Goal: Information Seeking & Learning: Learn about a topic

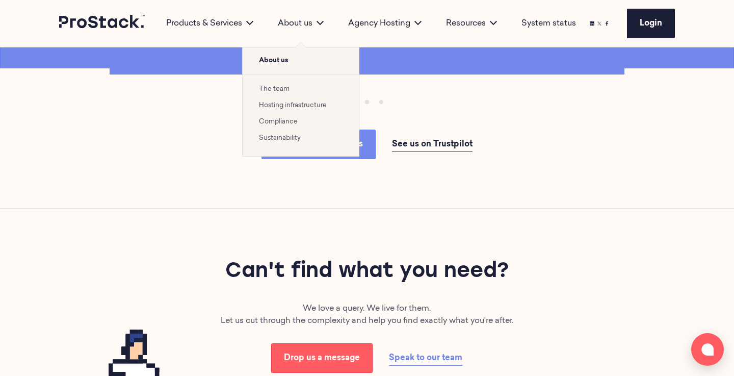
scroll to position [1253, 0]
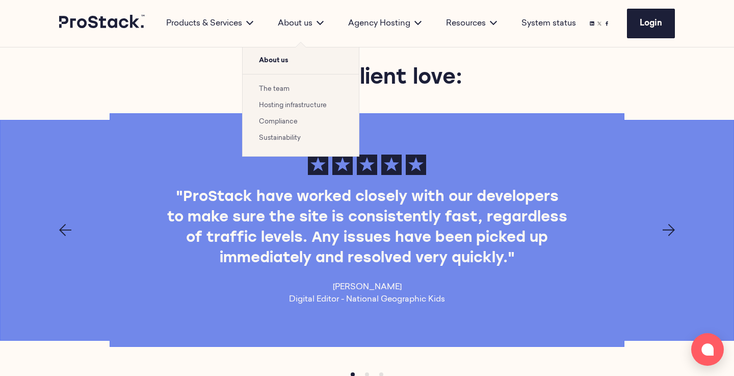
click at [266, 89] on link "The team" at bounding box center [274, 89] width 31 height 7
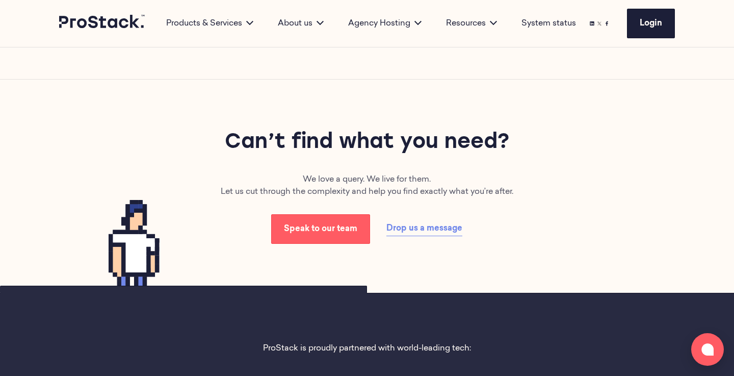
scroll to position [3404, 0]
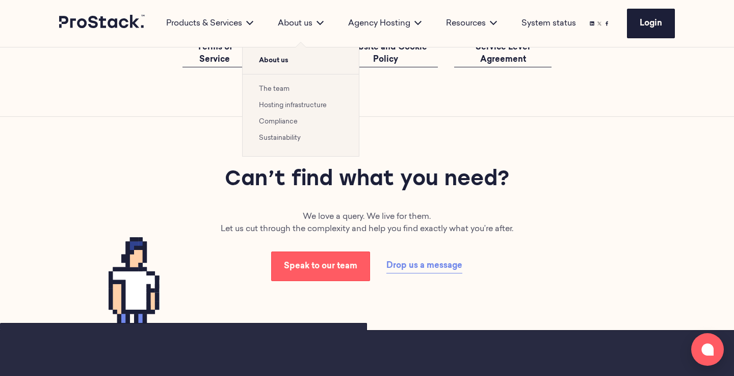
click at [280, 122] on link "Compliance" at bounding box center [278, 121] width 39 height 7
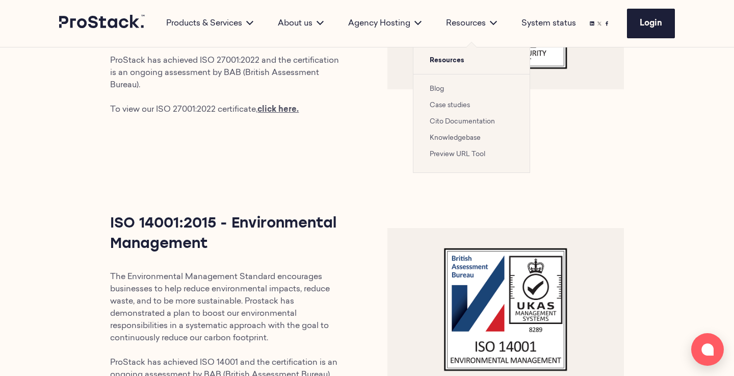
scroll to position [202, 0]
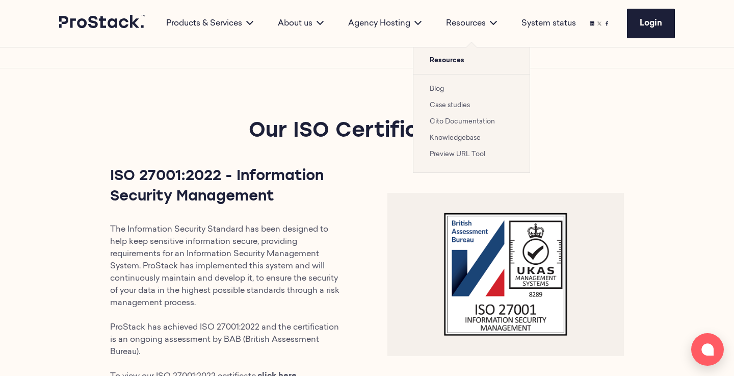
click at [440, 87] on link "Blog" at bounding box center [437, 89] width 14 height 7
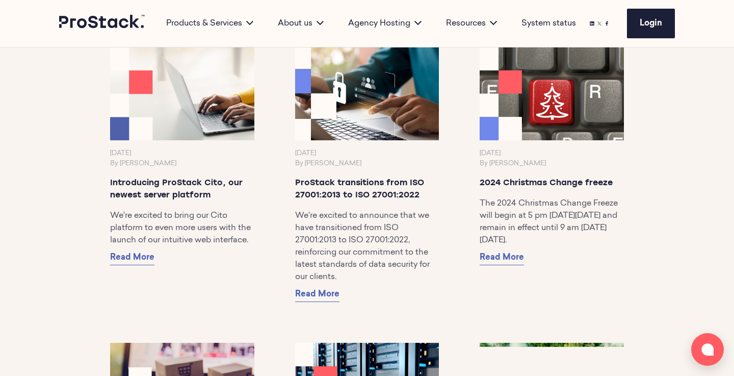
scroll to position [1274, 1]
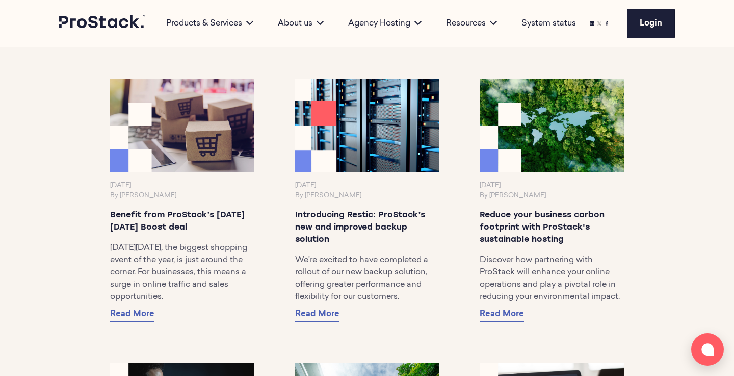
click at [393, 111] on img at bounding box center [367, 125] width 151 height 98
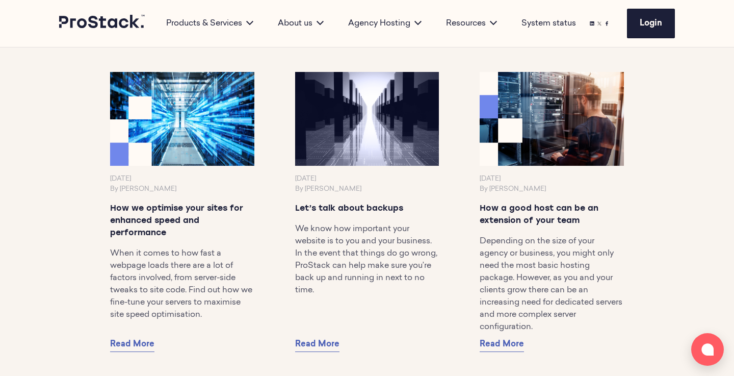
scroll to position [1370, 0]
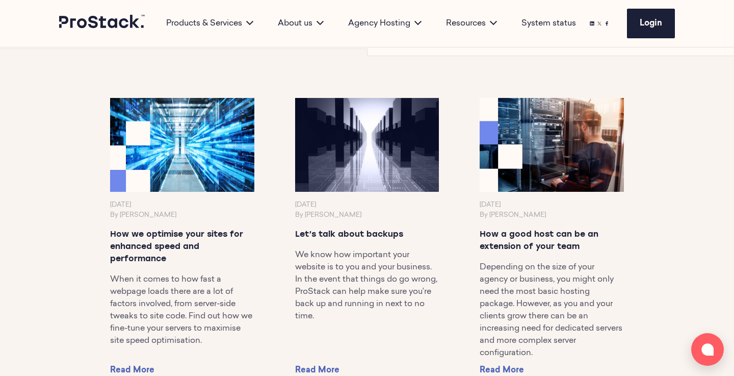
click at [230, 140] on img at bounding box center [182, 144] width 151 height 98
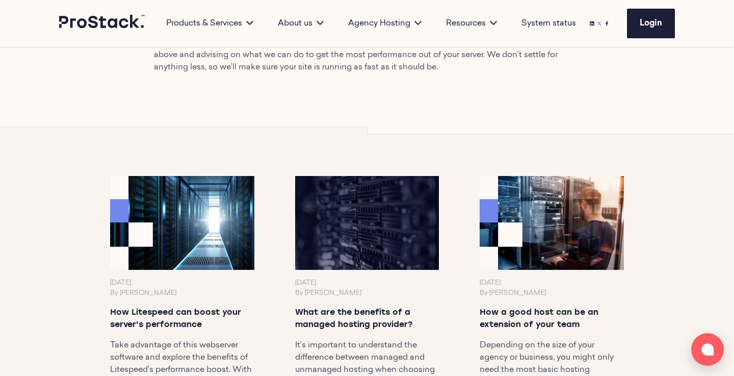
scroll to position [1224, 0]
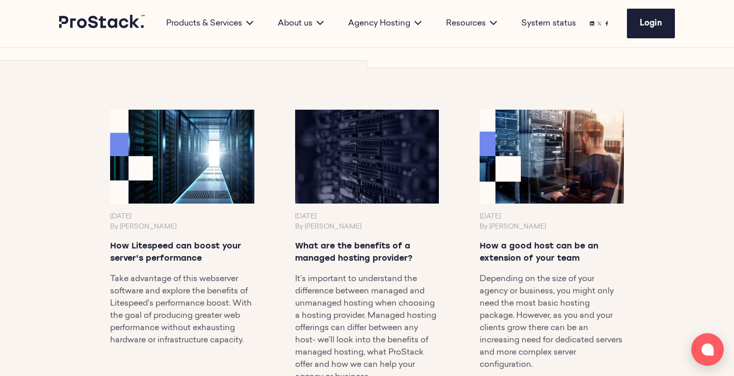
click at [522, 172] on img at bounding box center [551, 156] width 151 height 98
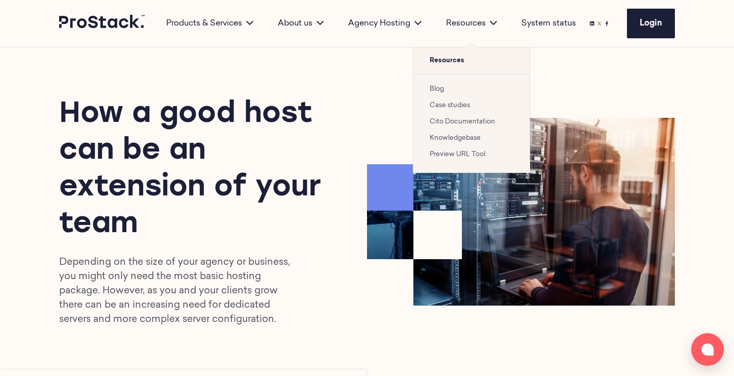
scroll to position [1, 0]
click at [452, 105] on link "Case studies" at bounding box center [450, 105] width 40 height 7
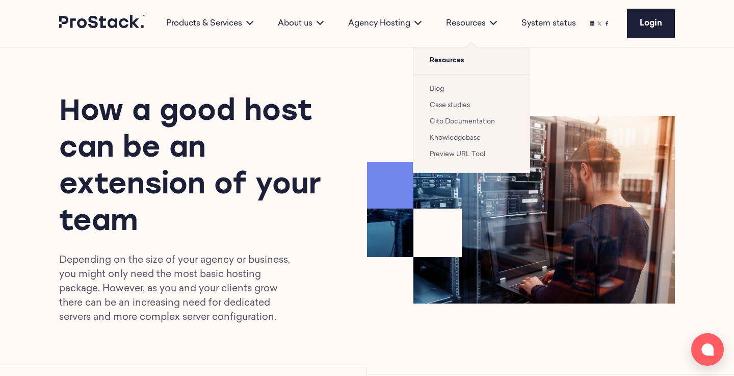
scroll to position [5, 1]
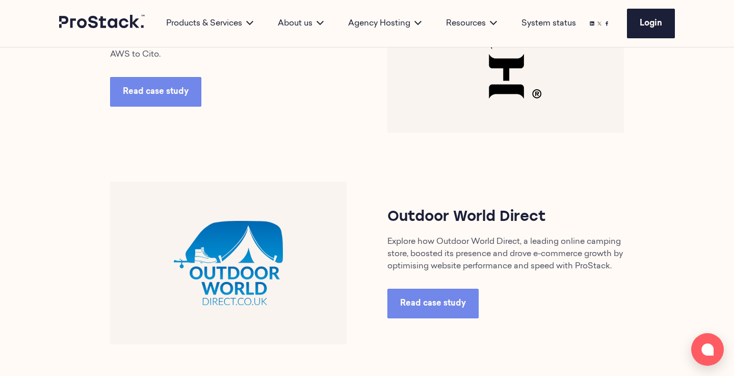
scroll to position [773, 0]
click at [404, 307] on span "Read case study" at bounding box center [433, 303] width 66 height 8
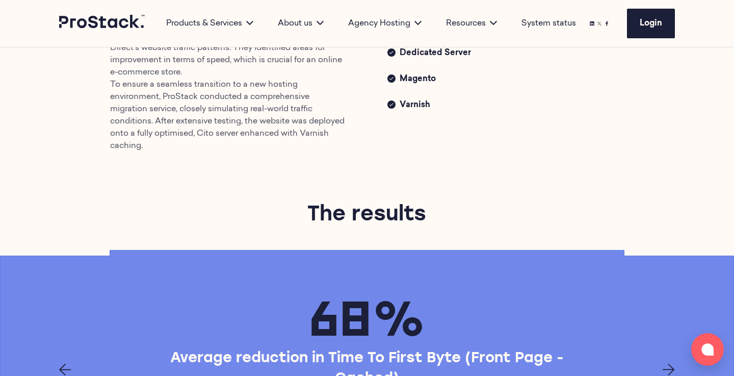
scroll to position [796, 0]
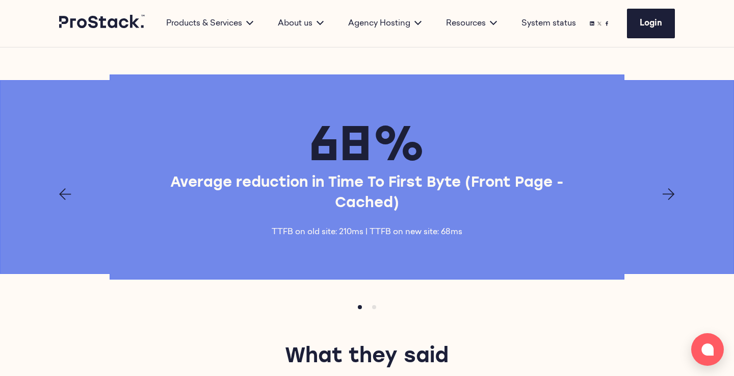
click at [668, 194] on icon "Next page" at bounding box center [669, 194] width 12 height 12
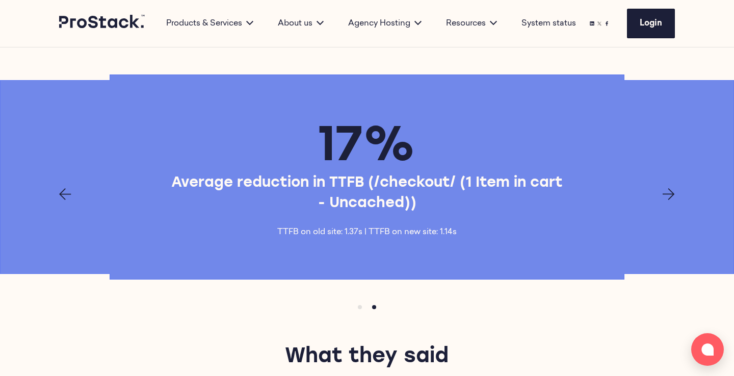
click at [668, 194] on icon "Next page" at bounding box center [669, 194] width 12 height 12
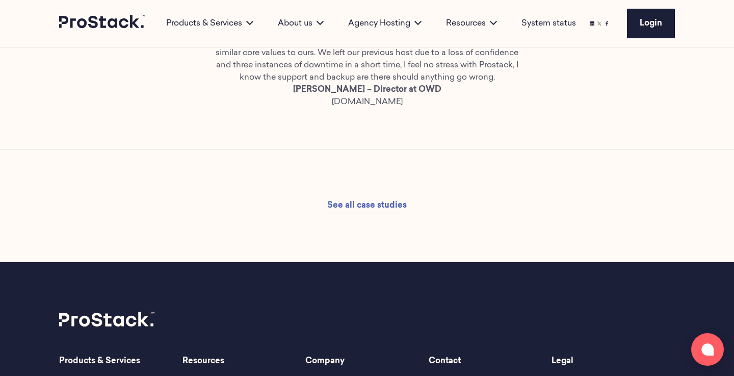
scroll to position [1287, 0]
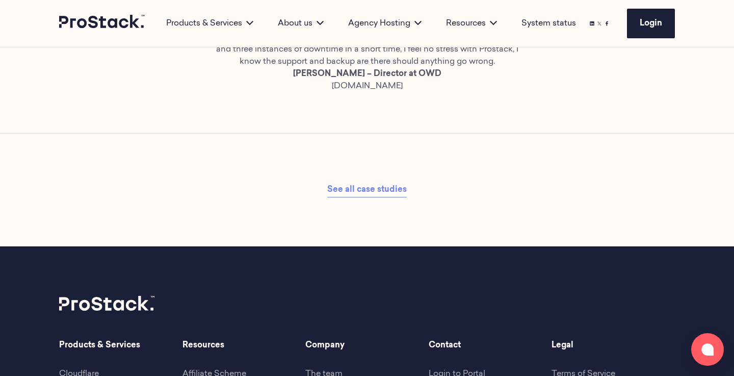
click at [397, 186] on span "See all case studies" at bounding box center [367, 190] width 80 height 8
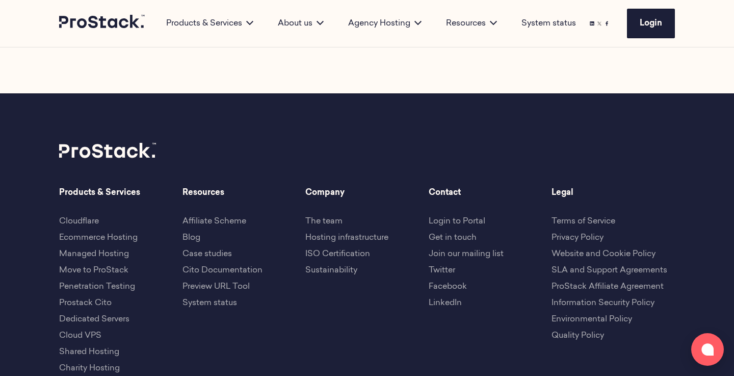
scroll to position [2558, 0]
click at [337, 218] on link "The team" at bounding box center [323, 221] width 37 height 8
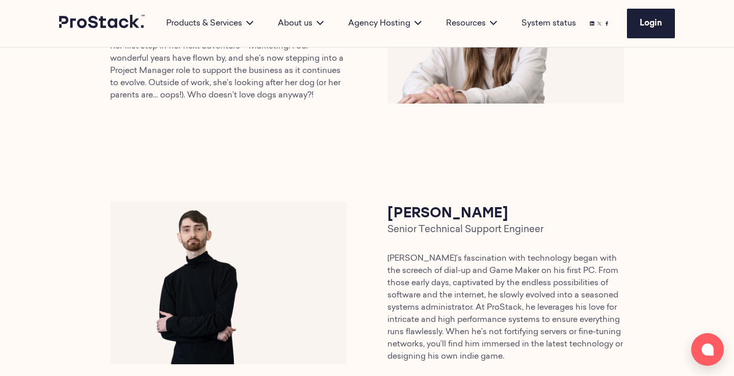
scroll to position [1458, 0]
